Goal: Contribute content: Add original content to the website for others to see

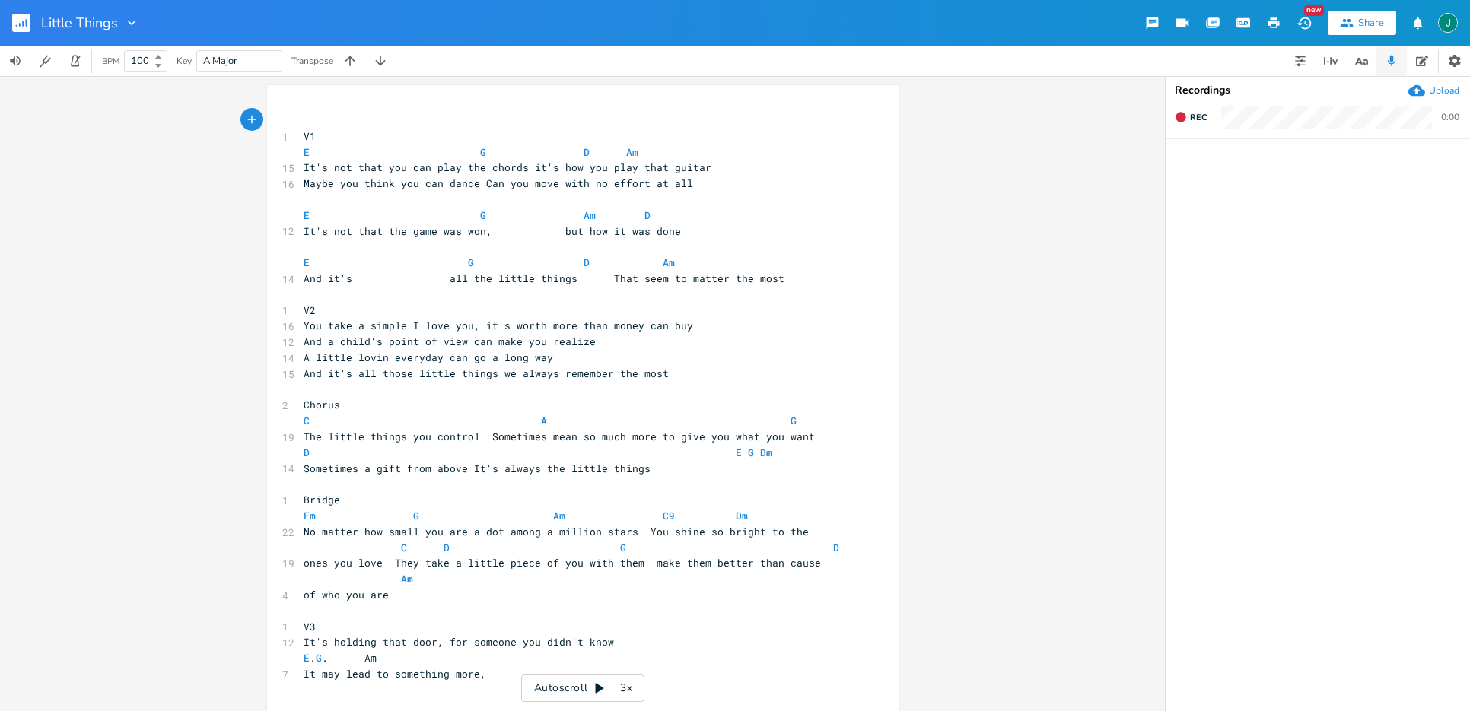
click at [771, 455] on pre "D E G Dm" at bounding box center [574, 453] width 549 height 16
type textarea "Am"
click at [800, 351] on pre "A little lovin everyday can go a long way" at bounding box center [574, 358] width 549 height 16
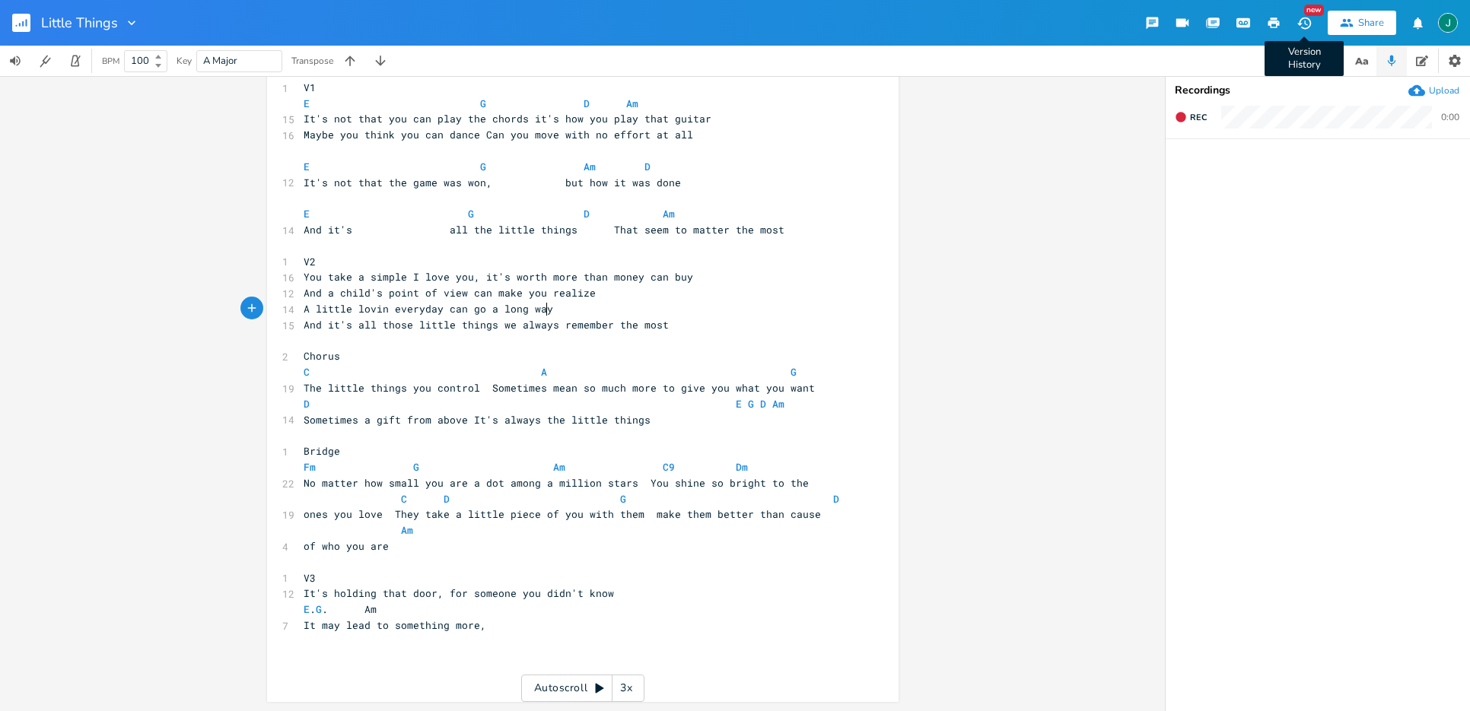
click at [1298, 21] on icon "button" at bounding box center [1304, 23] width 16 height 16
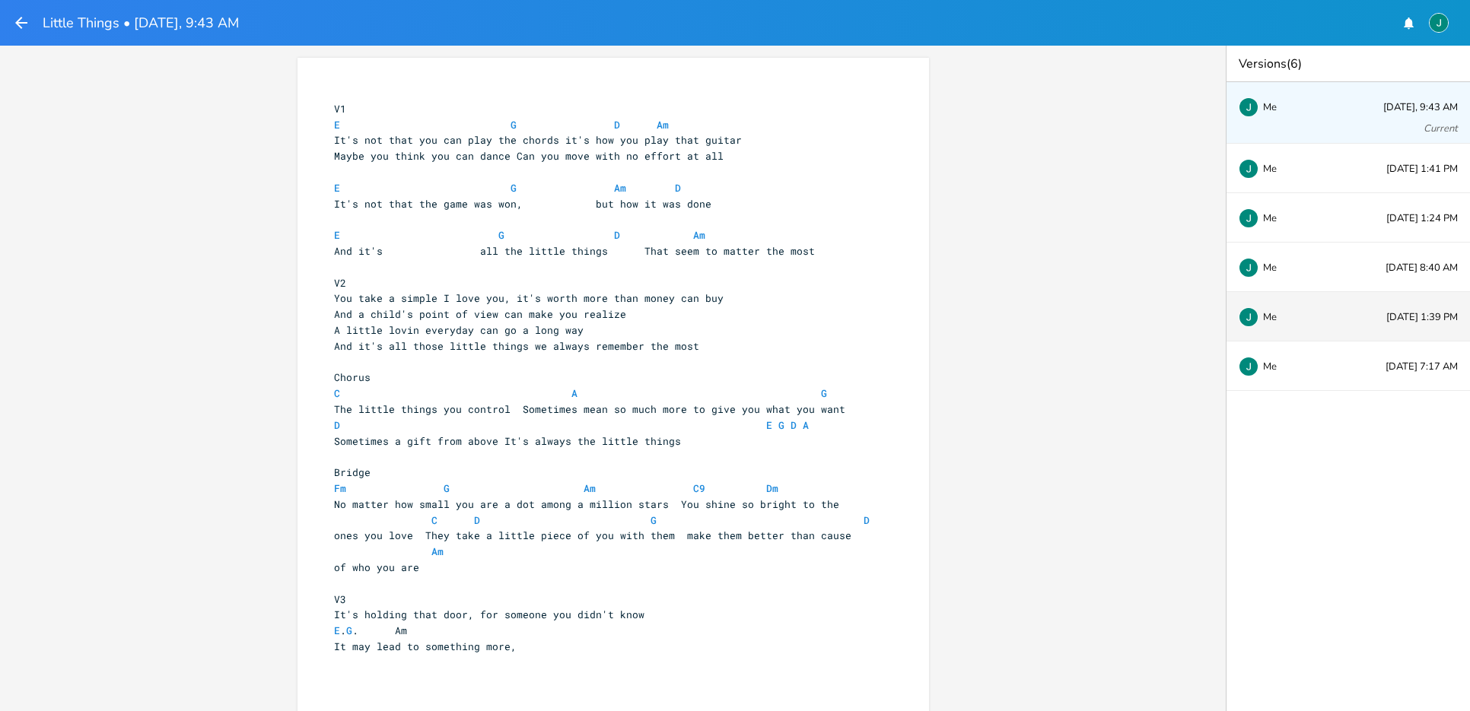
click at [1306, 315] on div "Me" at bounding box center [1288, 316] width 100 height 9
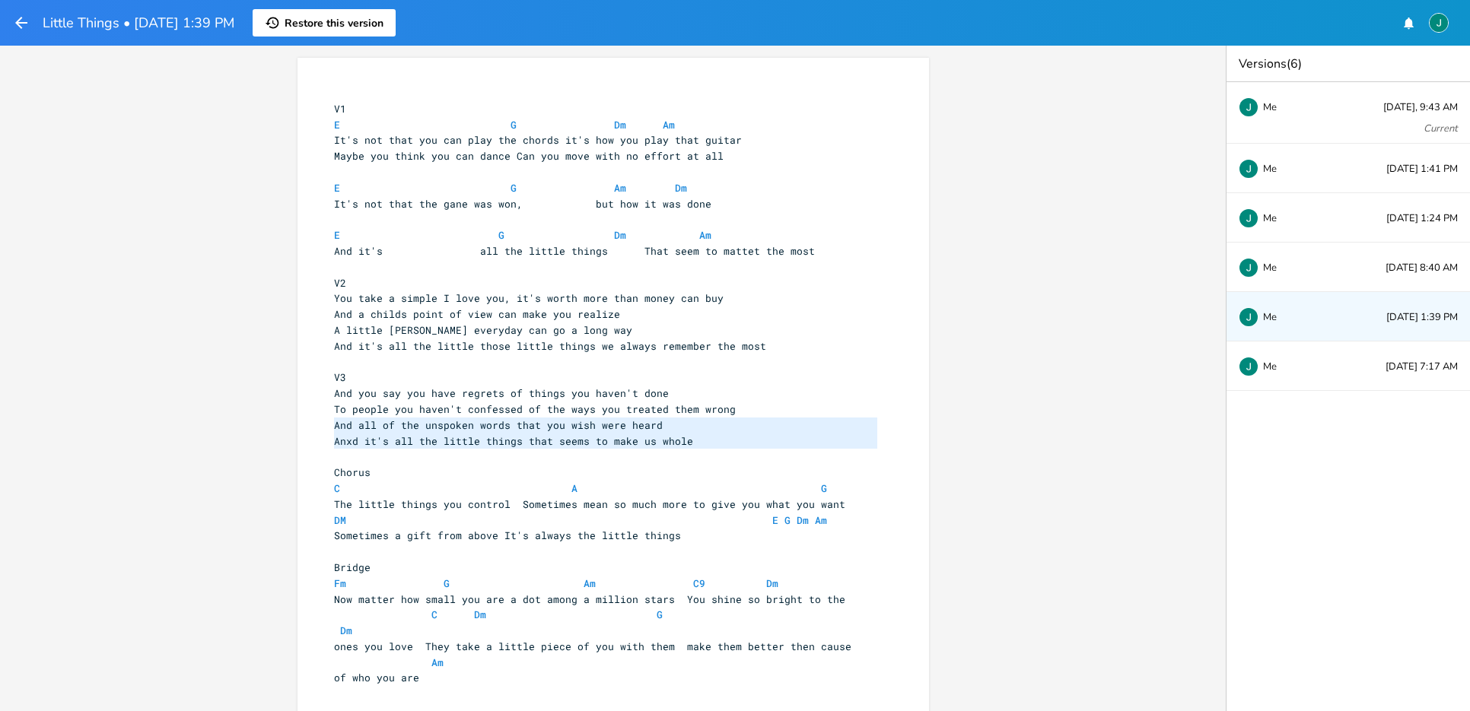
drag, startPoint x: 331, startPoint y: 424, endPoint x: 703, endPoint y: 451, distance: 373.0
click at [701, 453] on div "​ V1 E G Dm Am It's not that you can play the chords it's how you play that gui…" at bounding box center [605, 409] width 549 height 649
click at [17, 25] on icon "button" at bounding box center [21, 23] width 18 height 18
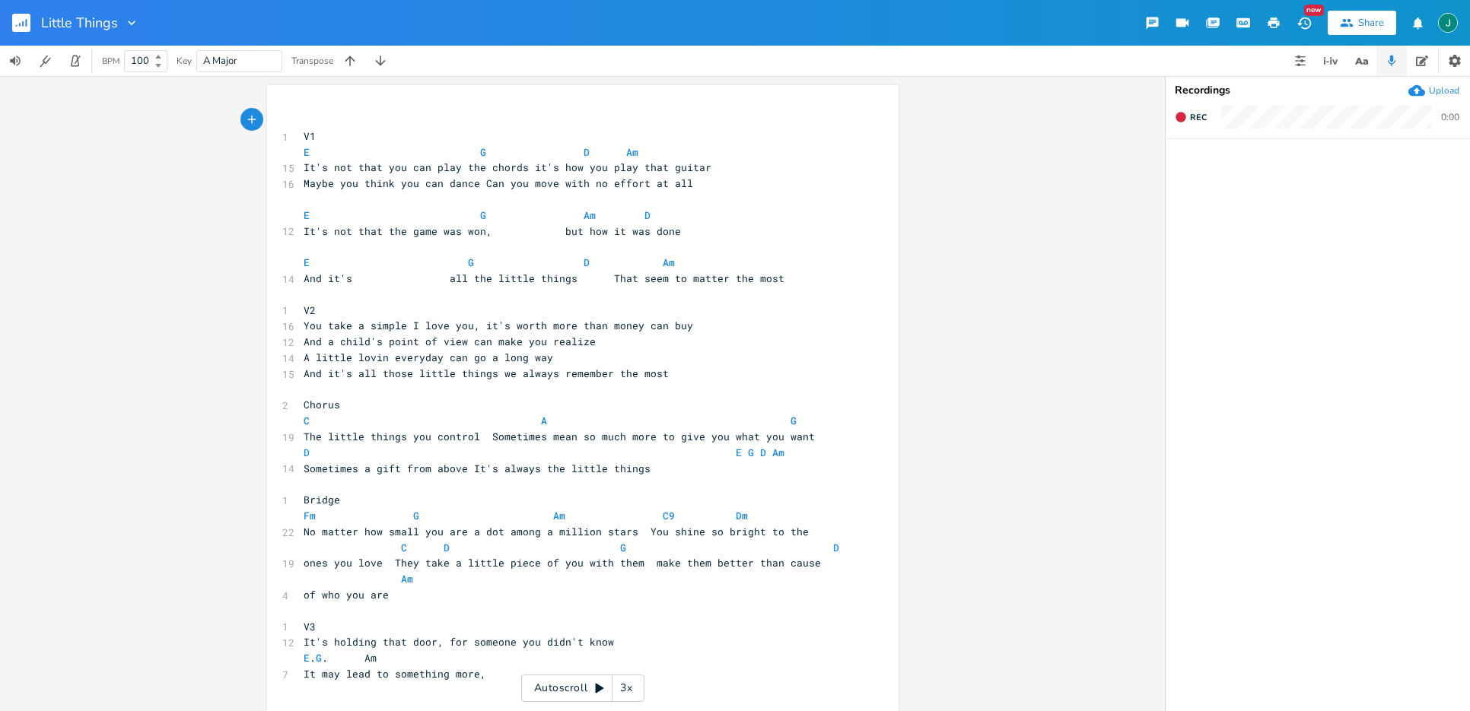
scroll to position [49, 0]
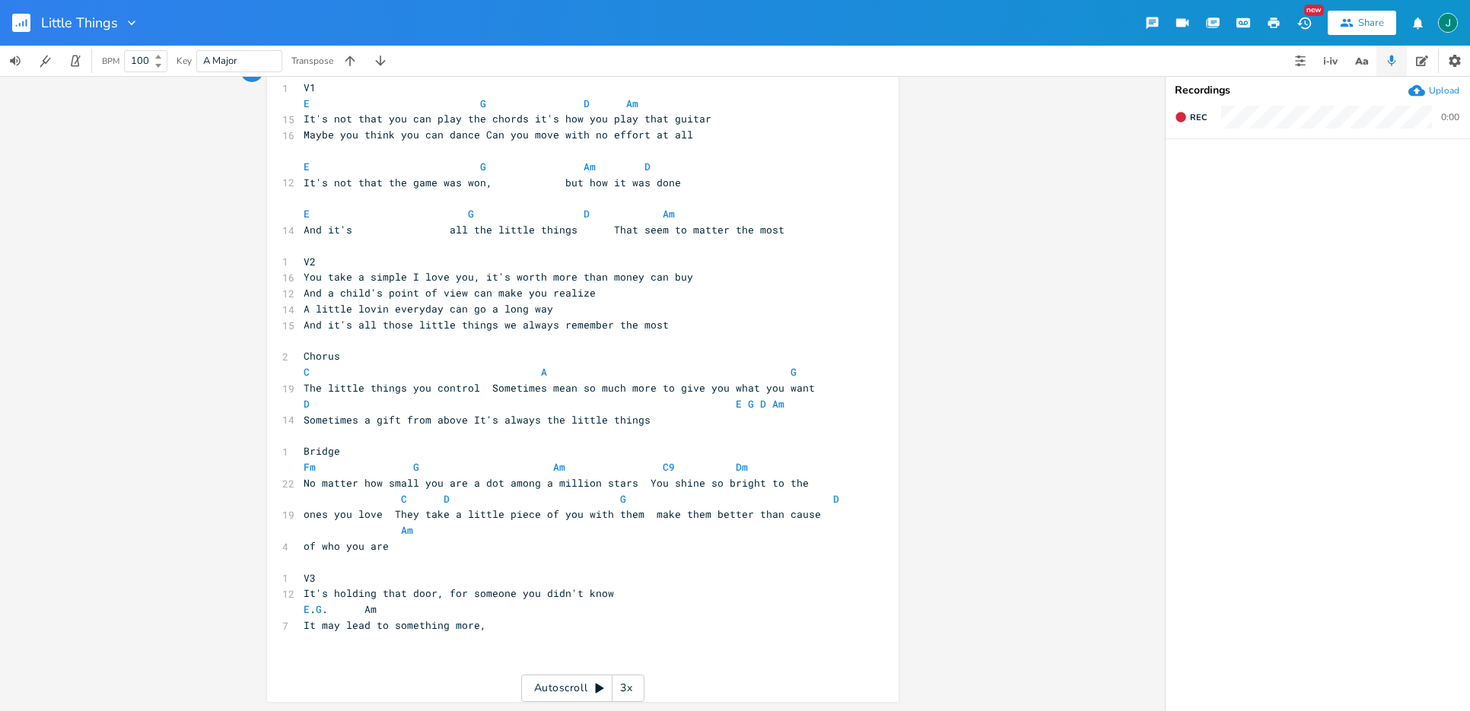
click at [501, 634] on pre "​" at bounding box center [574, 642] width 549 height 16
click at [1308, 24] on icon "button" at bounding box center [1304, 23] width 16 height 16
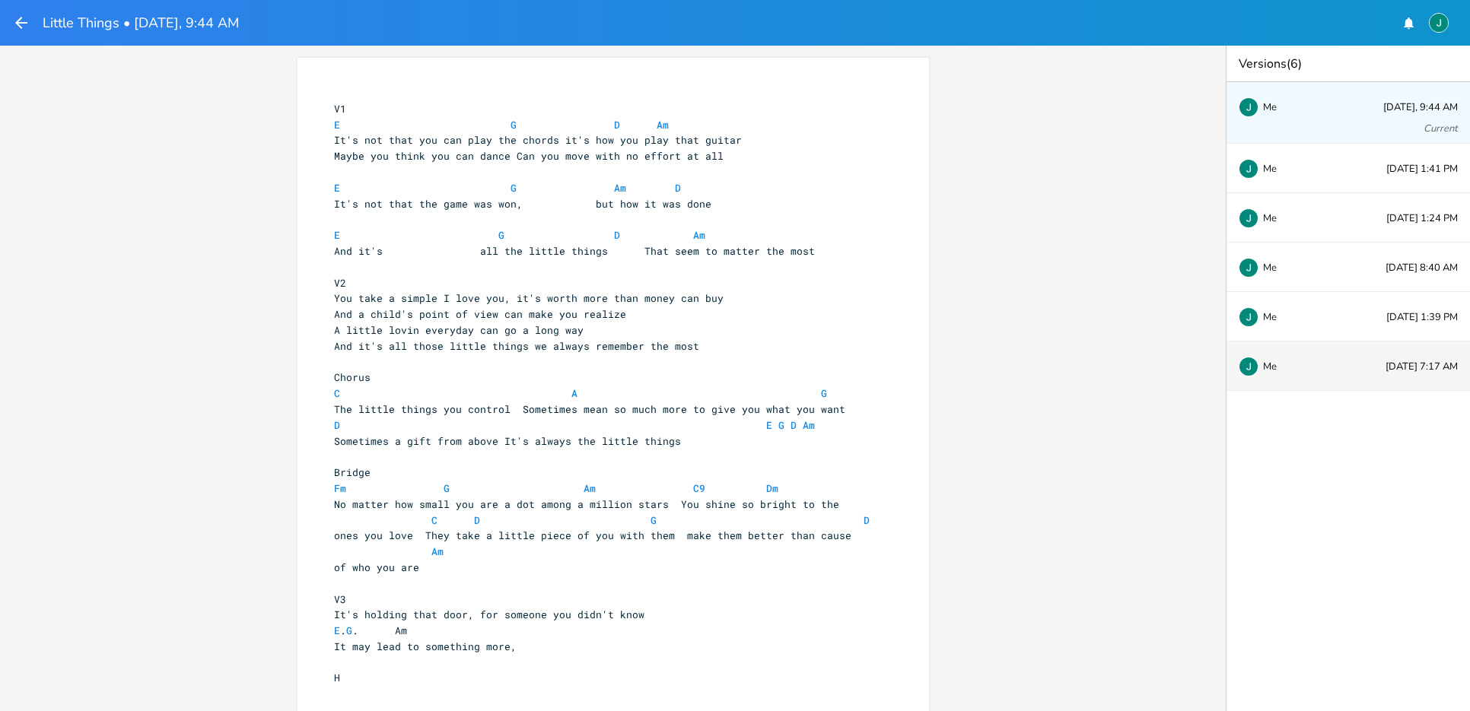
click at [1336, 362] on div "Me" at bounding box center [1288, 365] width 100 height 9
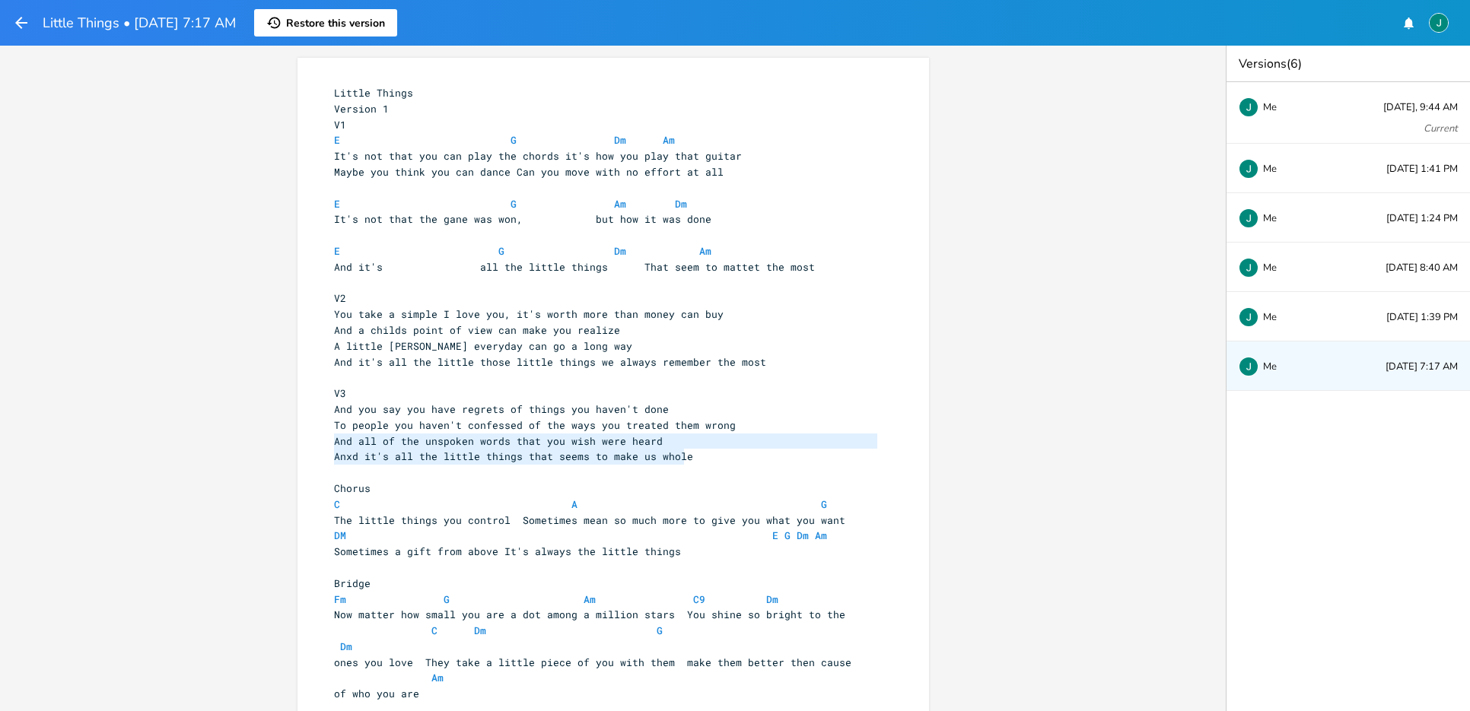
drag, startPoint x: 329, startPoint y: 443, endPoint x: 698, endPoint y: 451, distance: 369.1
click at [698, 451] on div "Little Things Version 1 V1 E G Dm Am It's not that you can play the chords it's…" at bounding box center [605, 417] width 549 height 664
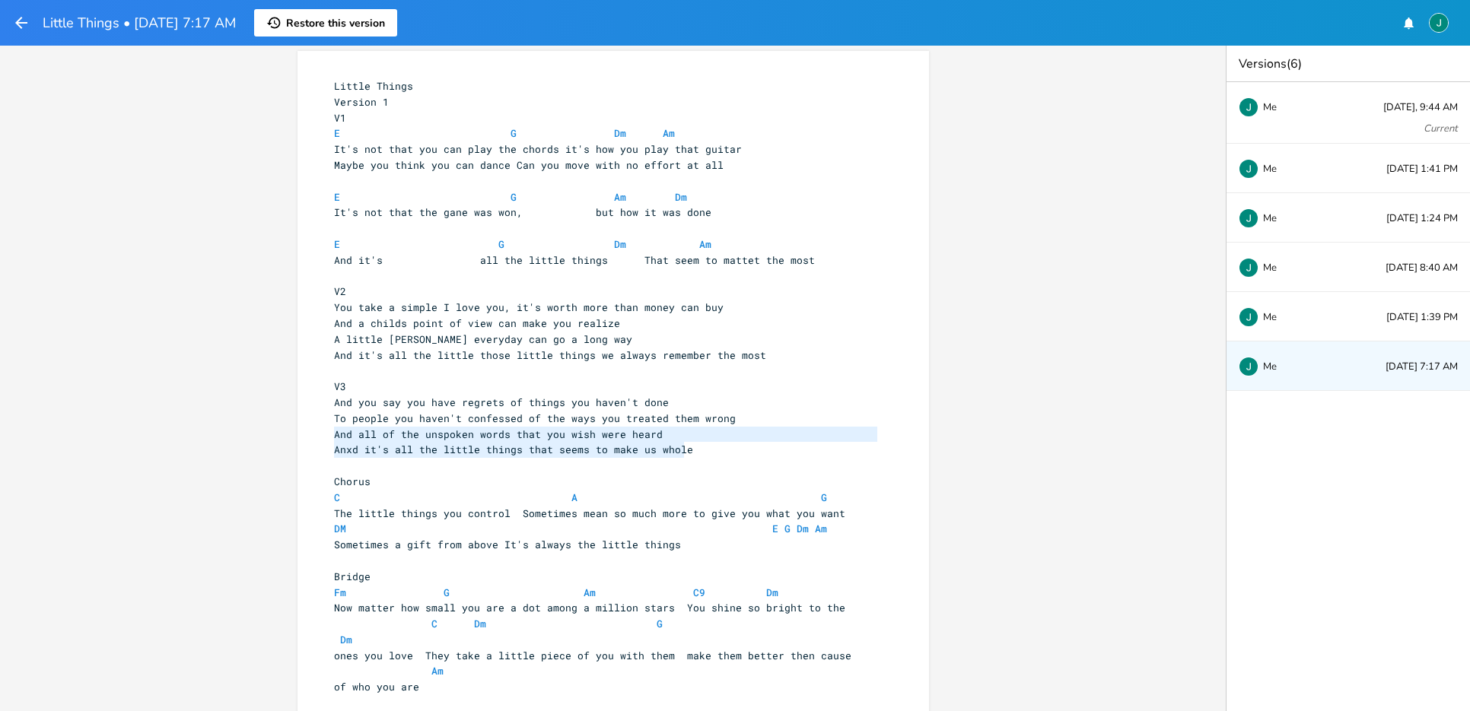
type textarea "​And all of the unspoken words that you wish were heard Anxd it's all the littl…"
click at [17, 24] on icon "button" at bounding box center [21, 23] width 12 height 12
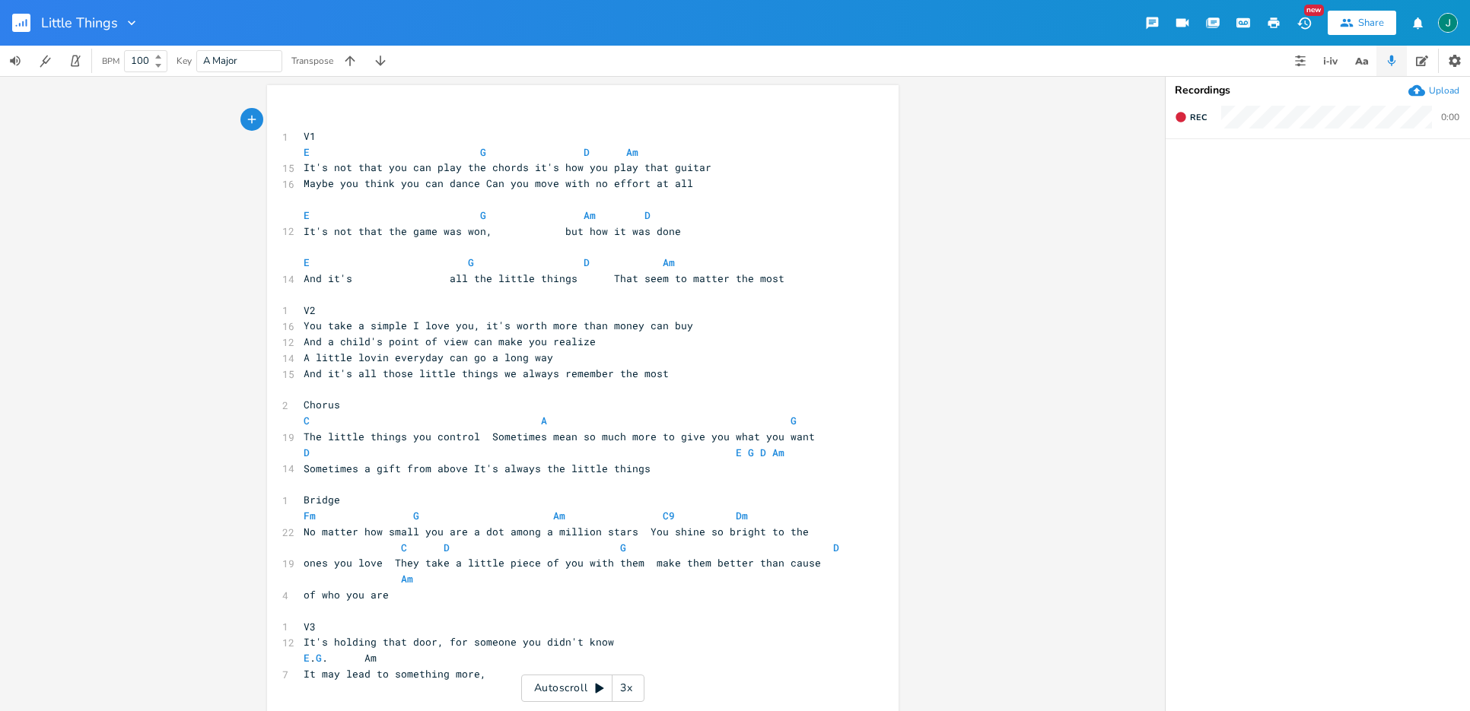
click at [487, 674] on pre "It may lead to something more," at bounding box center [574, 674] width 549 height 16
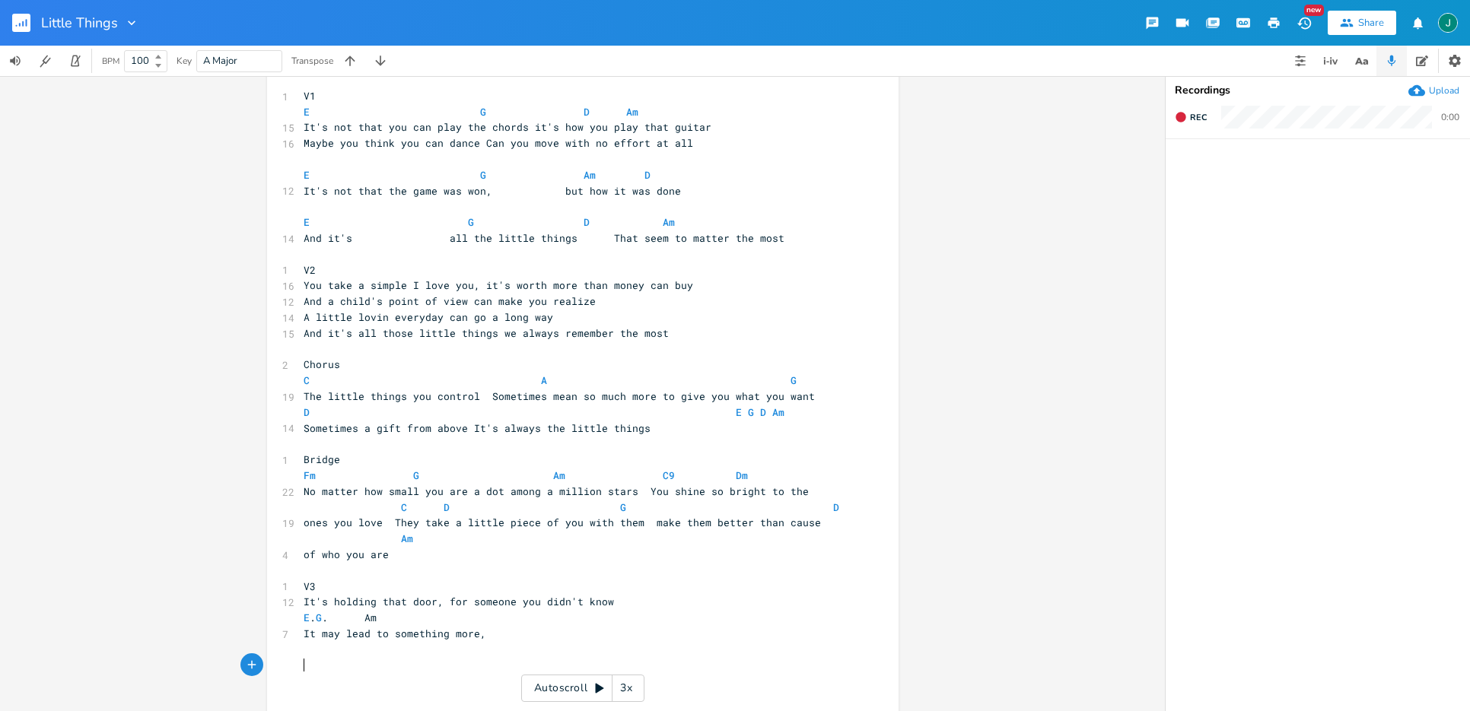
click at [323, 650] on pre "​" at bounding box center [574, 650] width 549 height 16
type textarea "​"
paste textarea
type textarea "HO6 policy"
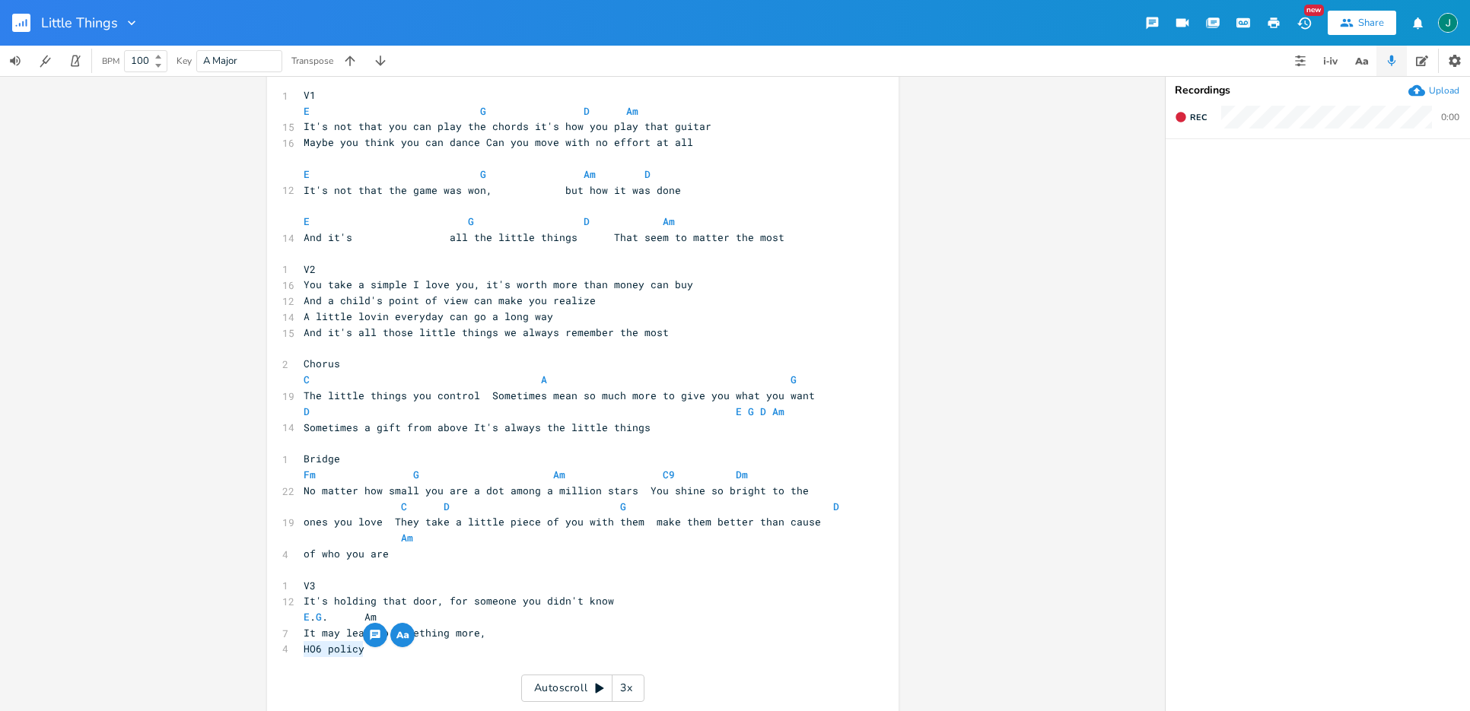
drag, startPoint x: 377, startPoint y: 650, endPoint x: 297, endPoint y: 650, distance: 80.6
click at [300, 650] on pre "HO6 policy" at bounding box center [574, 649] width 549 height 16
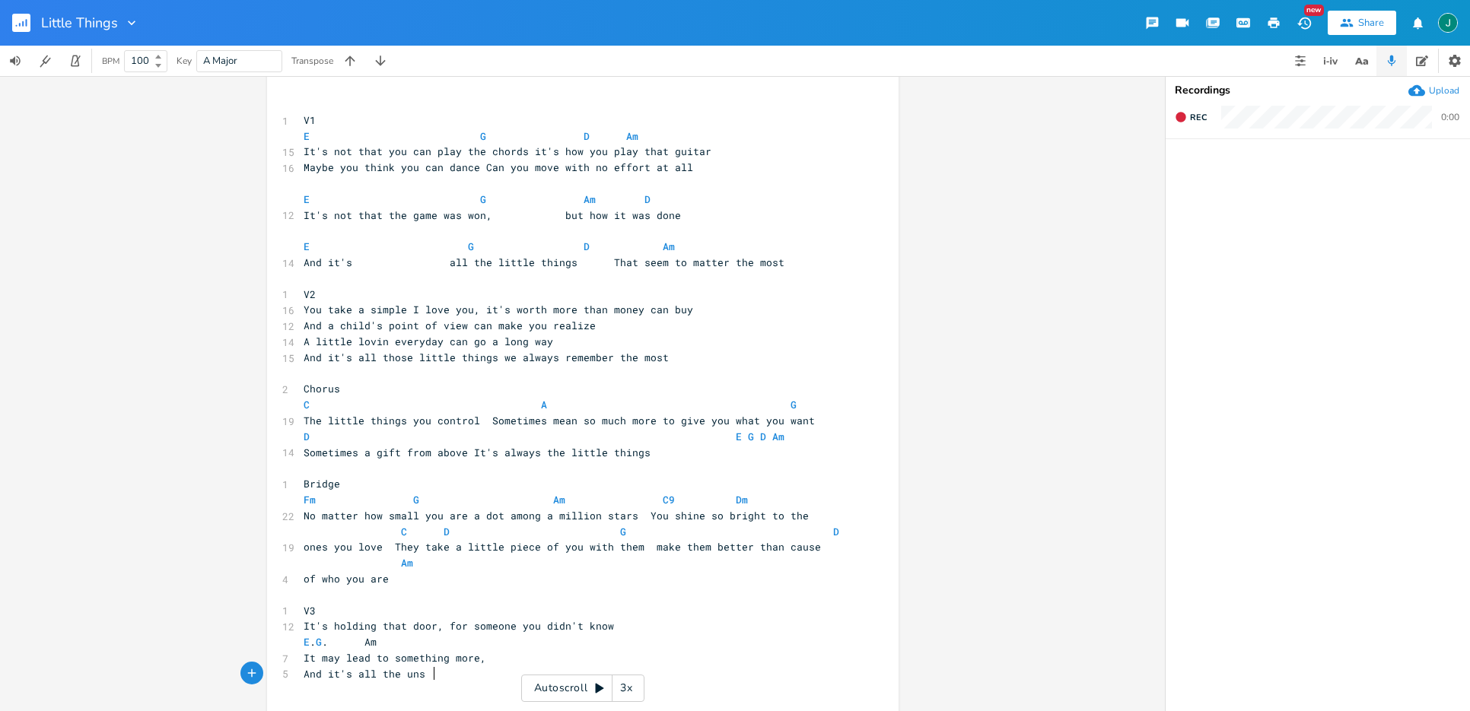
scroll to position [0, 89]
type textarea "And it's all the unspkon"
type textarea "oken words that [PERSON_NAME] never heard"
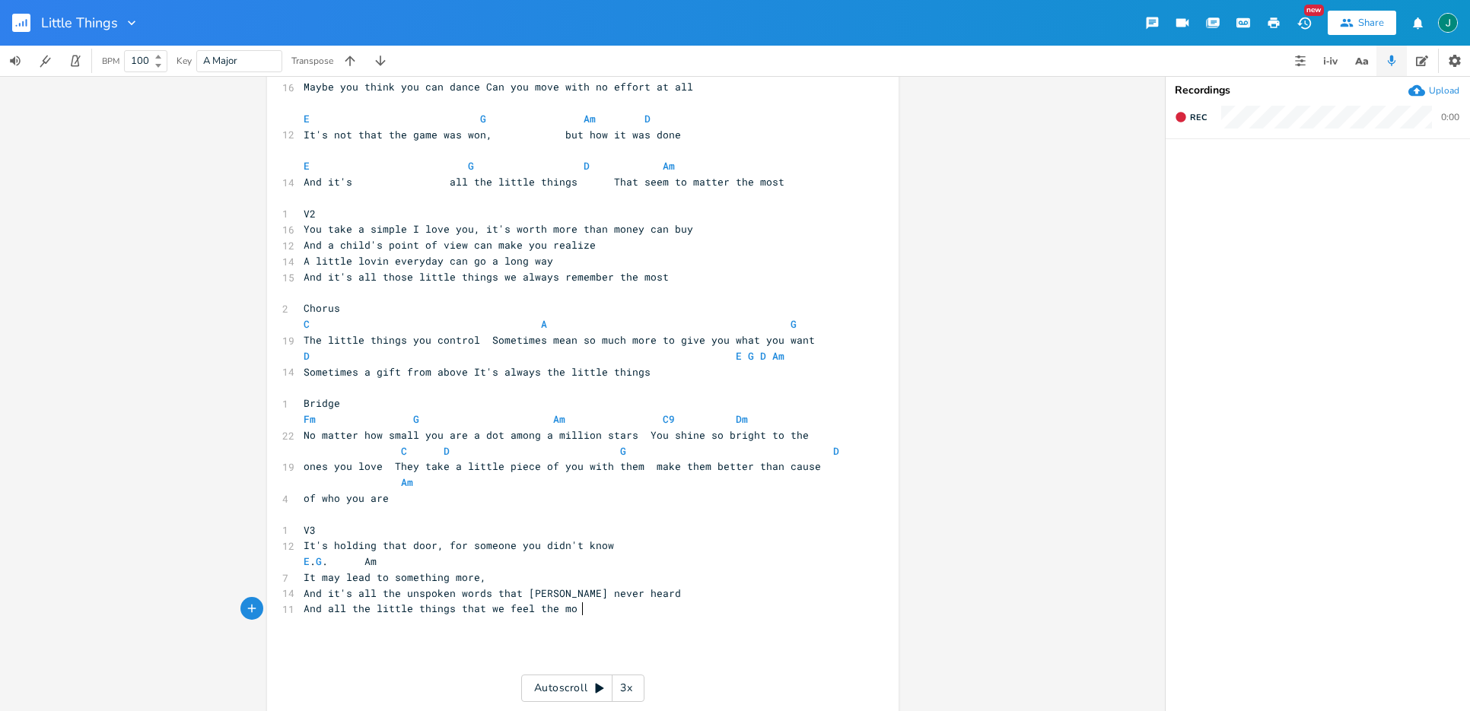
type textarea "And all the little things that we feel the most"
click at [331, 609] on span "And all the little things that we feel the most" at bounding box center [447, 609] width 286 height 14
type textarea "its"
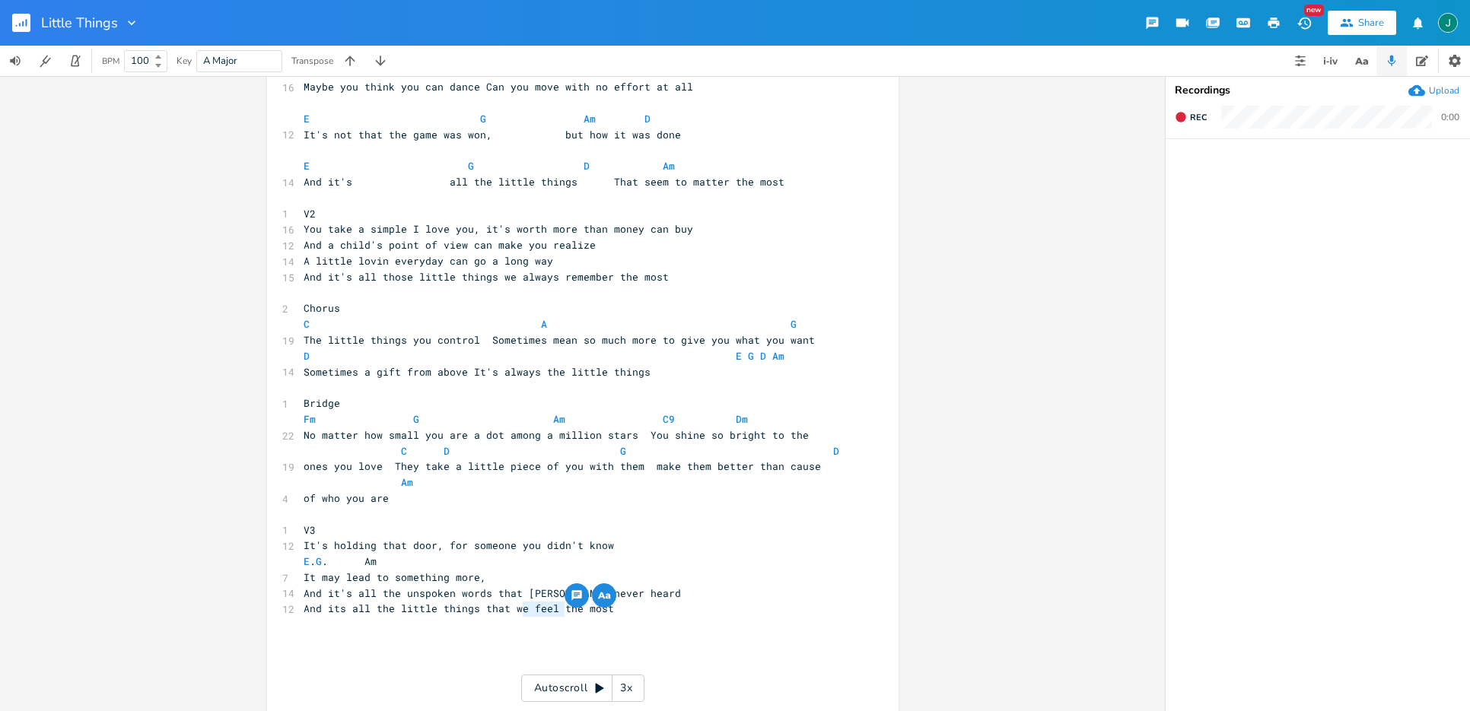
drag, startPoint x: 520, startPoint y: 610, endPoint x: 561, endPoint y: 607, distance: 40.4
click at [561, 607] on div "we feel x ​ 1 V1 E G D Am 15 It's not that you can play the chords it's how you…" at bounding box center [582, 353] width 631 height 729
type textarea "touch us"
